Goal: Task Accomplishment & Management: Manage account settings

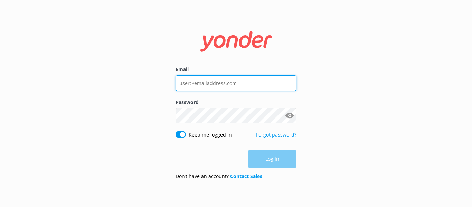
type input "[EMAIL_ADDRESS][DOMAIN_NAME]"
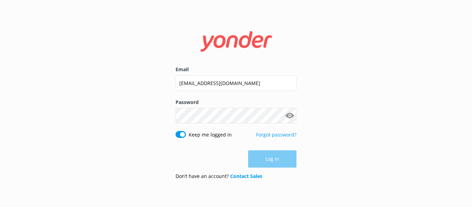
click at [271, 157] on div "Log in" at bounding box center [236, 158] width 121 height 17
click at [271, 157] on button "Log in" at bounding box center [272, 159] width 48 height 17
